Goal: Task Accomplishment & Management: Manage account settings

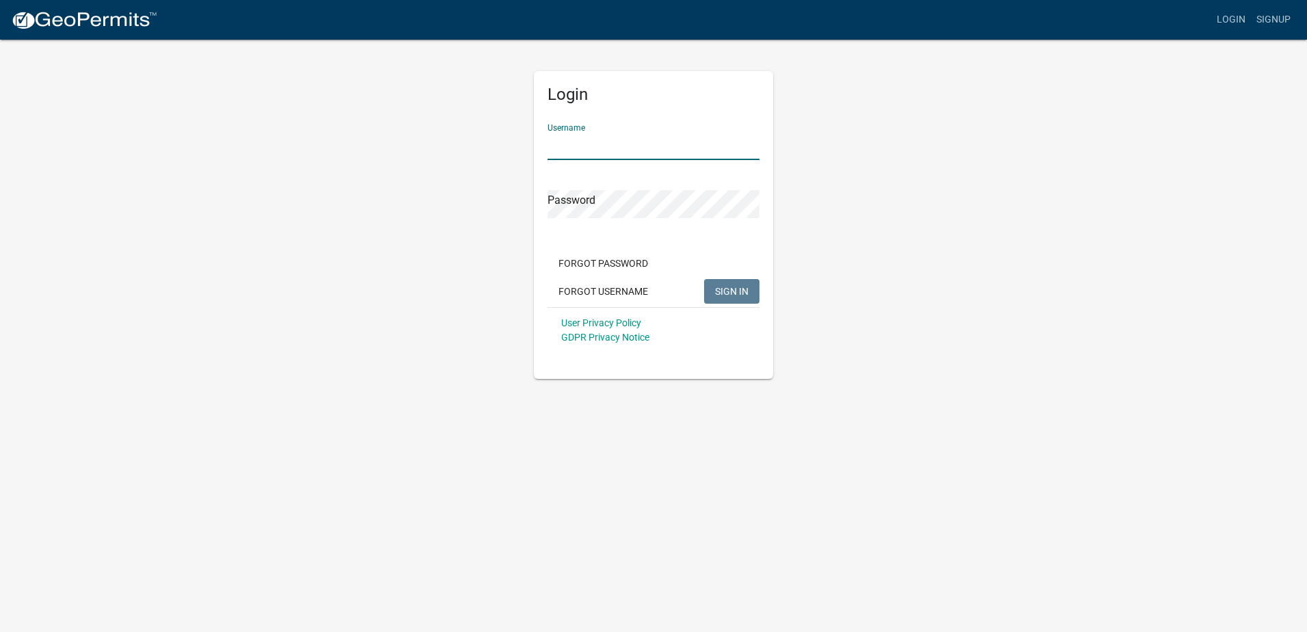
click at [598, 144] on input "Username" at bounding box center [654, 146] width 212 height 28
type input "whannah_putnamtax@bellsouth.net"
click at [739, 295] on span "SIGN IN" at bounding box center [732, 290] width 34 height 11
click at [517, 191] on div "Login Username whannah_putnamtax@bellsouth.net Password Forgot Password Forgot …" at bounding box center [654, 208] width 780 height 341
click at [704, 279] on button "SIGN IN" at bounding box center [731, 291] width 55 height 25
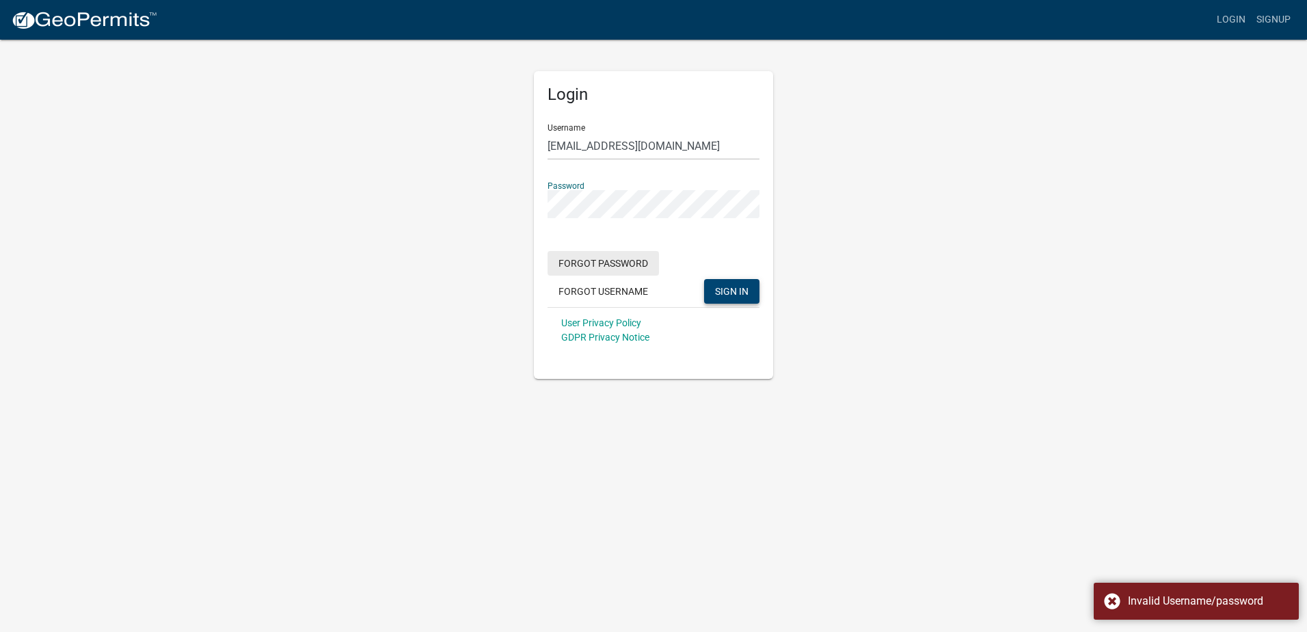
click at [624, 268] on button "Forgot Password" at bounding box center [603, 263] width 111 height 25
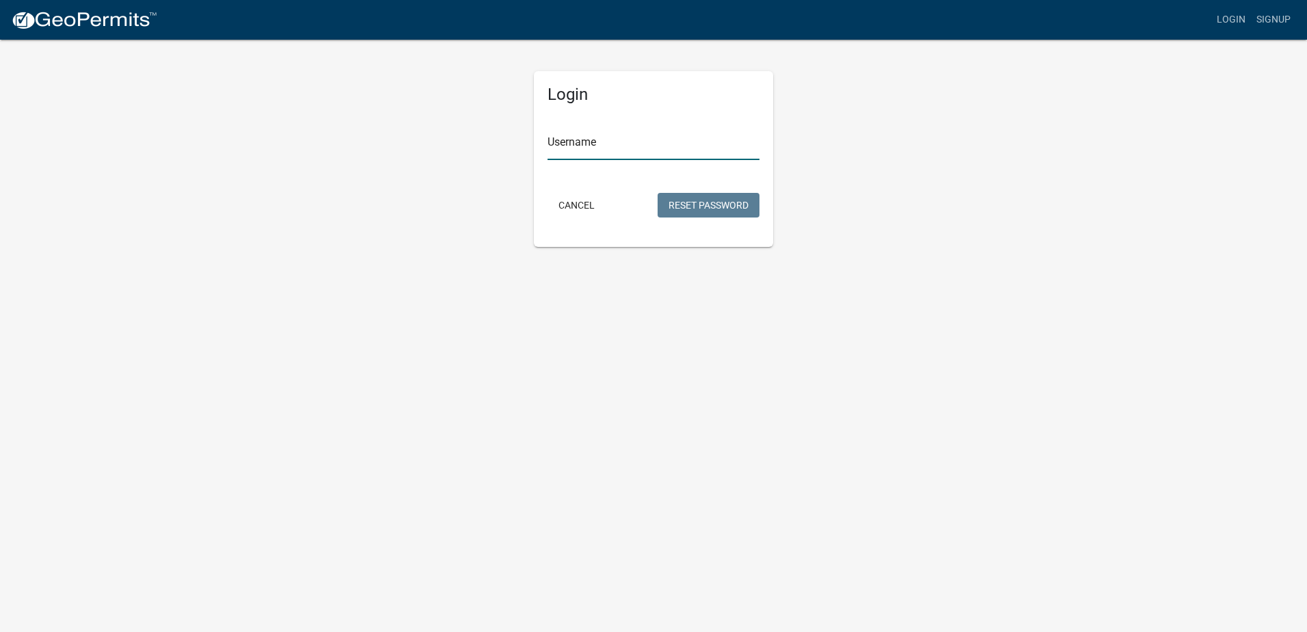
click at [704, 148] on input "Username" at bounding box center [654, 146] width 212 height 28
type input "whannah_putnamtax@bellsouth.net"
click at [691, 207] on button "Reset Password" at bounding box center [709, 205] width 102 height 25
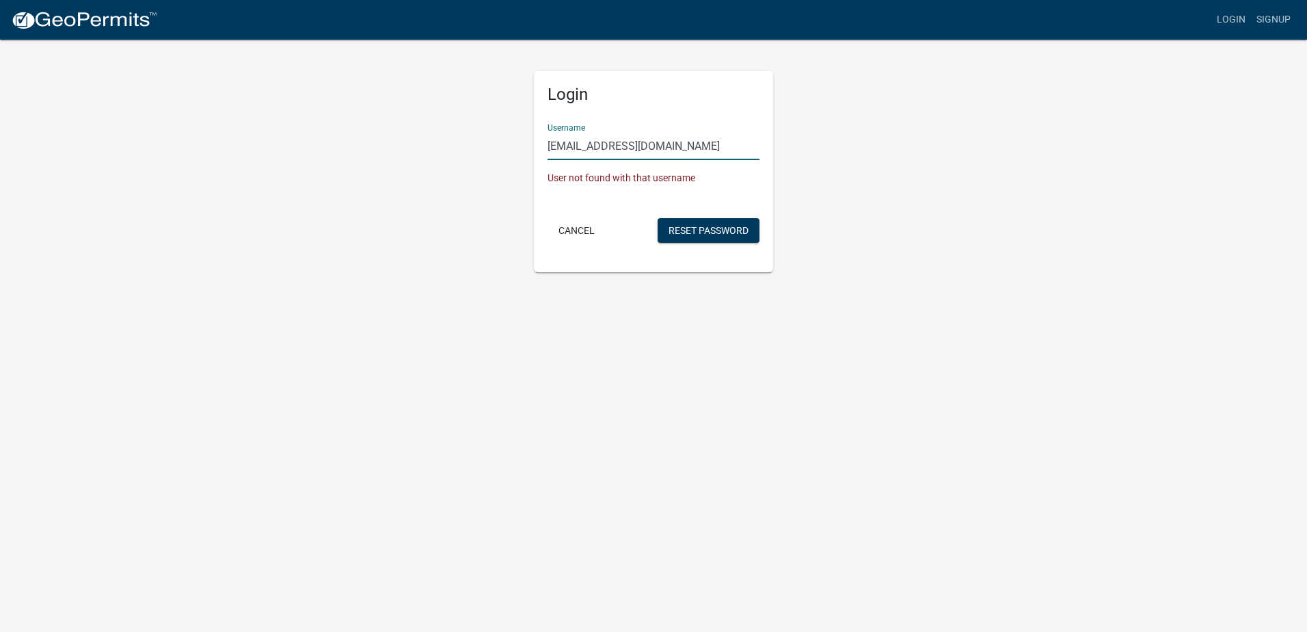
drag, startPoint x: 741, startPoint y: 148, endPoint x: 590, endPoint y: 136, distance: 151.6
click at [590, 136] on input "whannah_putnamtax@bellsouth.net" at bounding box center [654, 146] width 212 height 28
drag, startPoint x: 895, startPoint y: 124, endPoint x: 855, endPoint y: 102, distance: 45.9
click at [888, 120] on div "Login Username whannah_putnamtax@bellsouth.net User not found with that usernam…" at bounding box center [654, 155] width 780 height 234
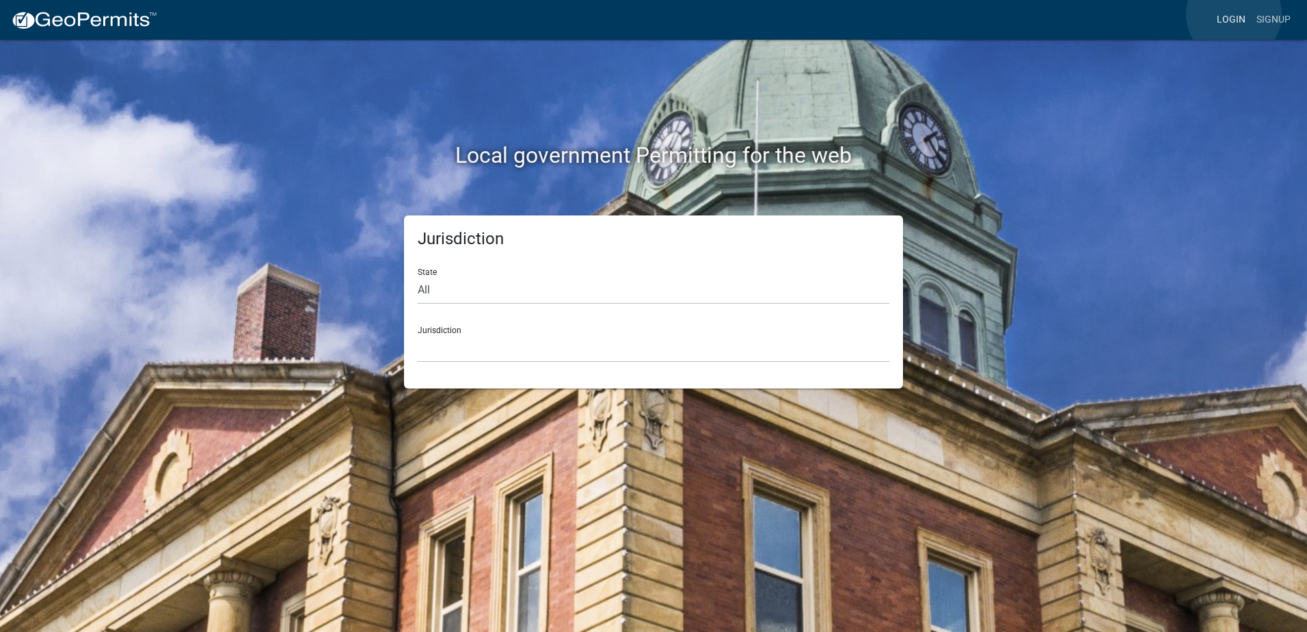
click at [1234, 14] on link "Login" at bounding box center [1232, 20] width 40 height 26
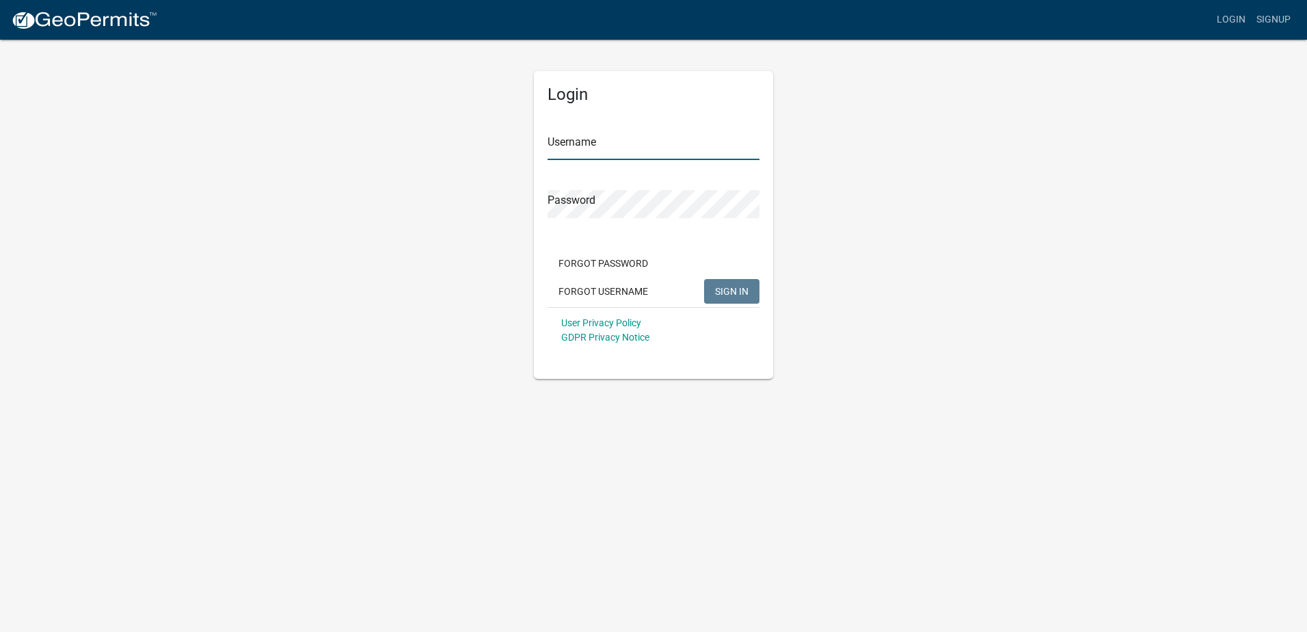
click at [638, 150] on input "Username" at bounding box center [654, 146] width 212 height 28
type input "whannah"
click at [704, 279] on button "SIGN IN" at bounding box center [731, 291] width 55 height 25
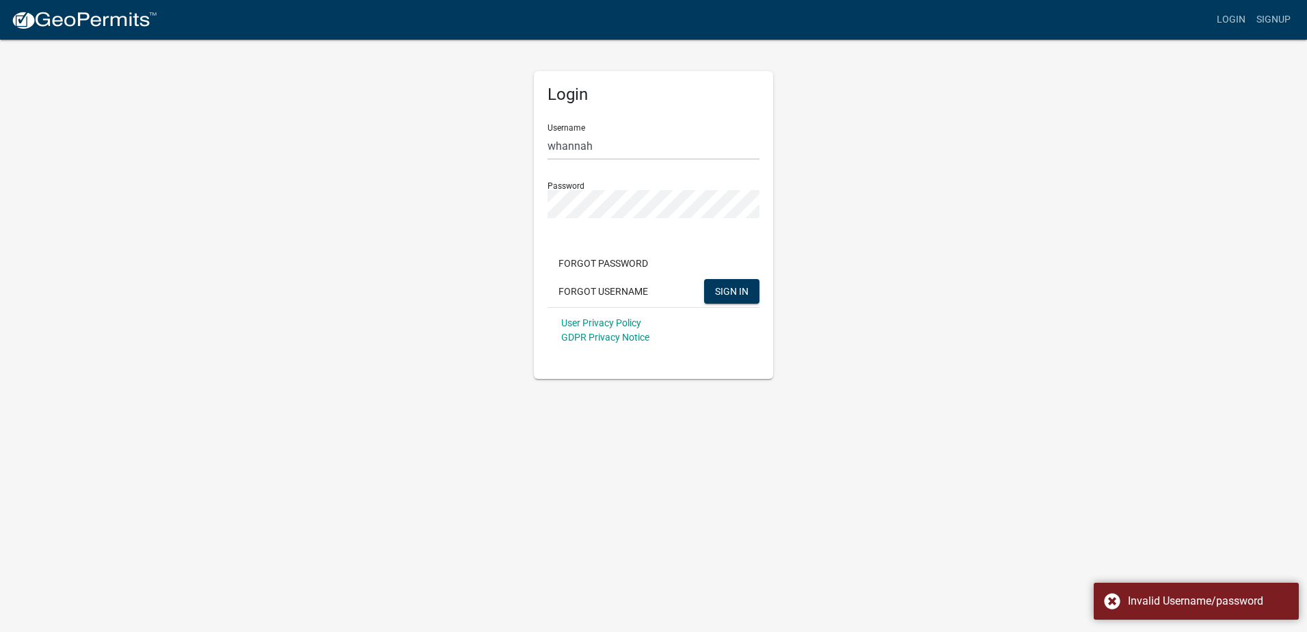
drag, startPoint x: 1203, startPoint y: 349, endPoint x: 1173, endPoint y: 333, distance: 33.3
click at [1203, 349] on app-login-view "more_horiz Login Signup Login Username whannah Password Forgot Password Forgot …" at bounding box center [653, 189] width 1307 height 379
click at [399, 200] on div "Login Username whannah Password Forgot Password Forgot Username SIGN IN User Pr…" at bounding box center [654, 208] width 780 height 341
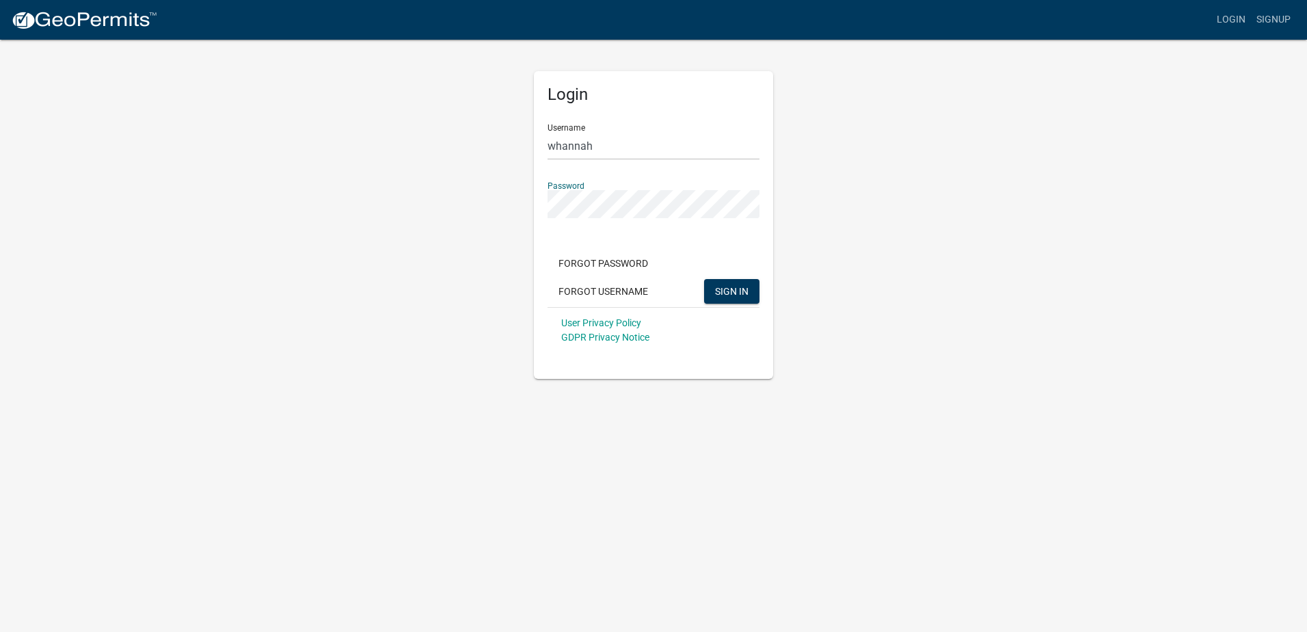
click at [704, 279] on button "SIGN IN" at bounding box center [731, 291] width 55 height 25
